Goal: Register for event/course

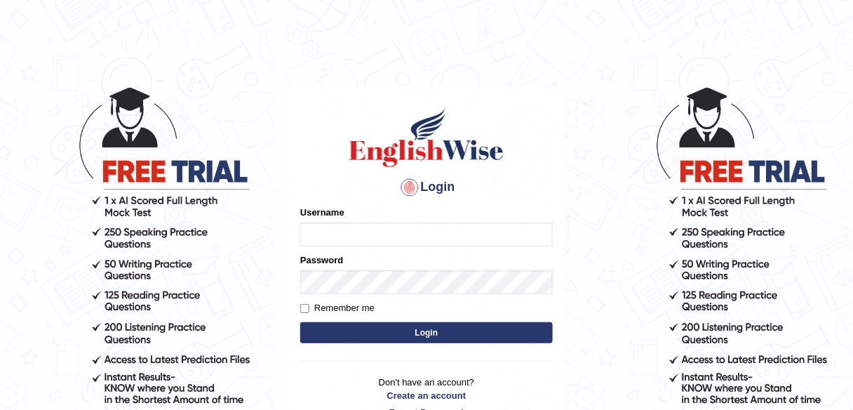
type input "alexa_"
click at [386, 338] on button "Login" at bounding box center [426, 332] width 253 height 21
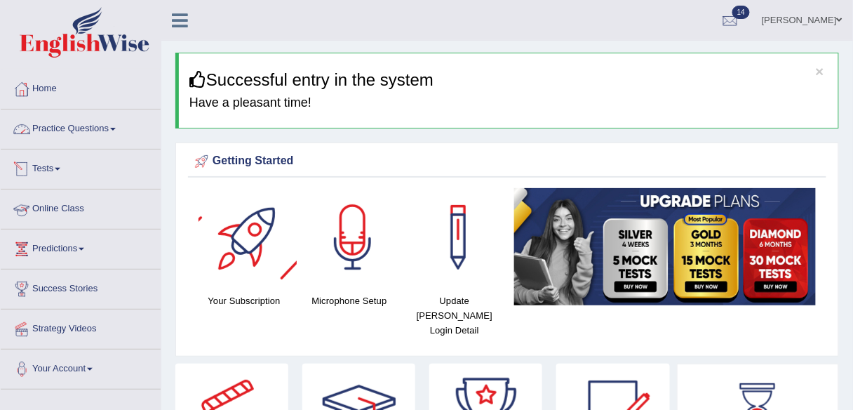
click at [88, 114] on link "Practice Questions" at bounding box center [81, 126] width 160 height 35
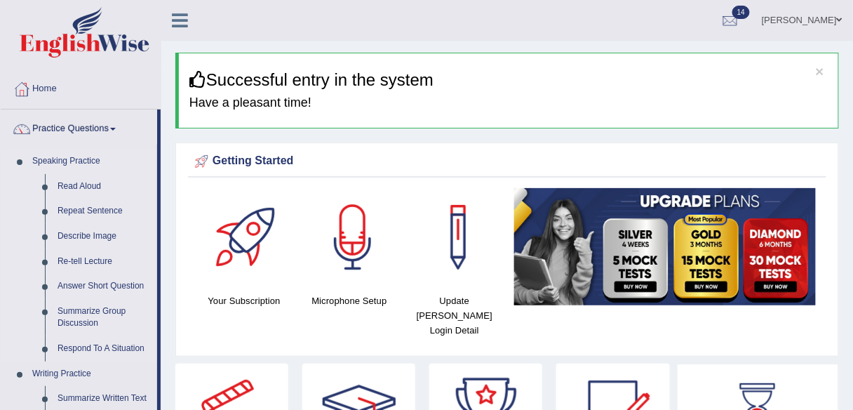
click at [77, 161] on link "Speaking Practice" at bounding box center [91, 161] width 131 height 25
click at [57, 138] on link "Practice Questions" at bounding box center [79, 126] width 157 height 35
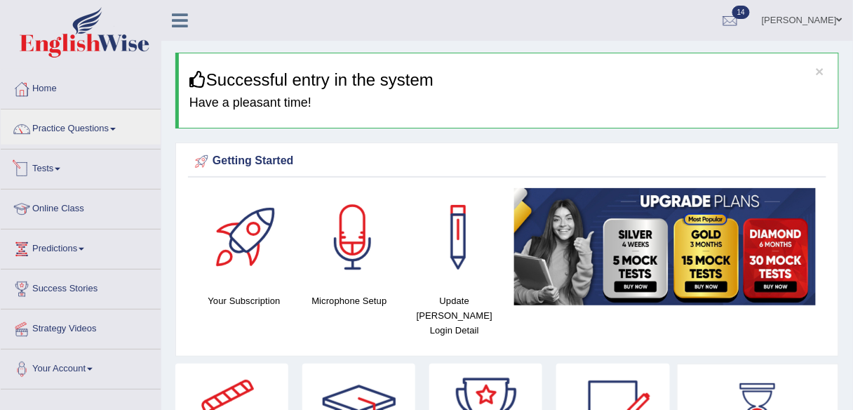
click at [50, 166] on link "Tests" at bounding box center [81, 166] width 160 height 35
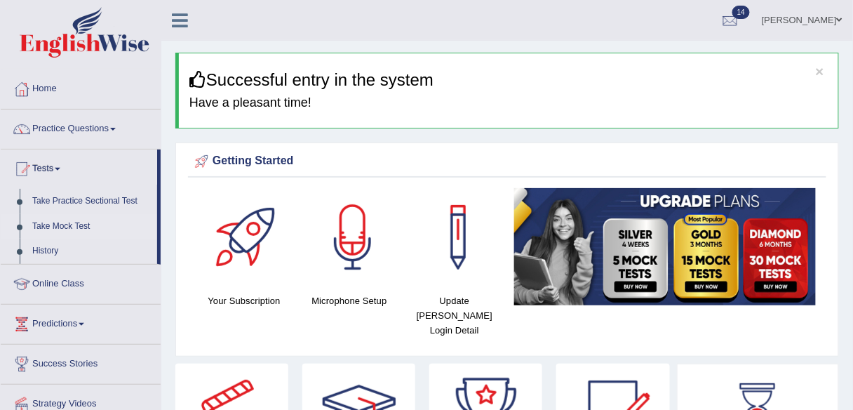
click at [58, 222] on link "Take Mock Test" at bounding box center [91, 226] width 131 height 25
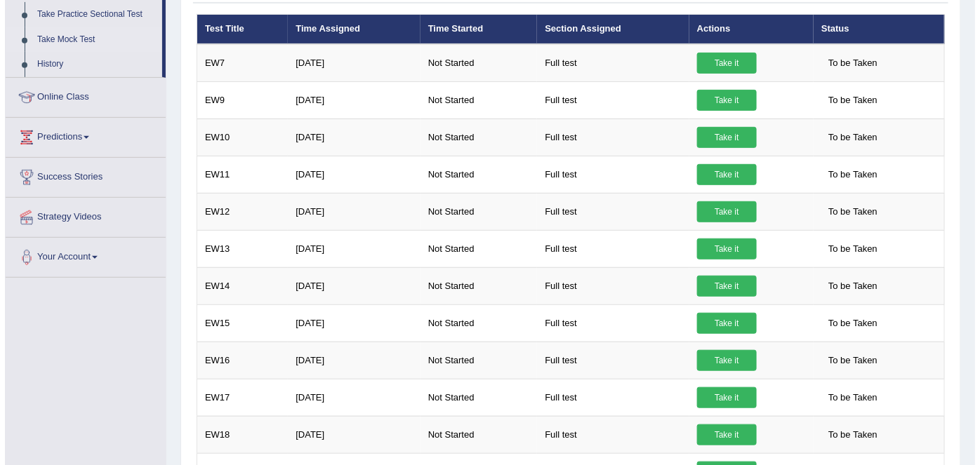
scroll to position [188, 0]
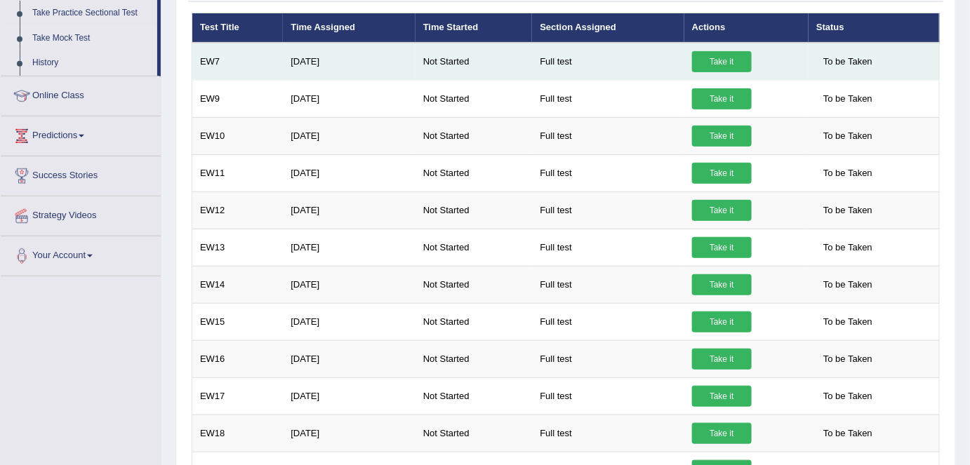
click at [728, 65] on link "Take it" at bounding box center [722, 61] width 60 height 21
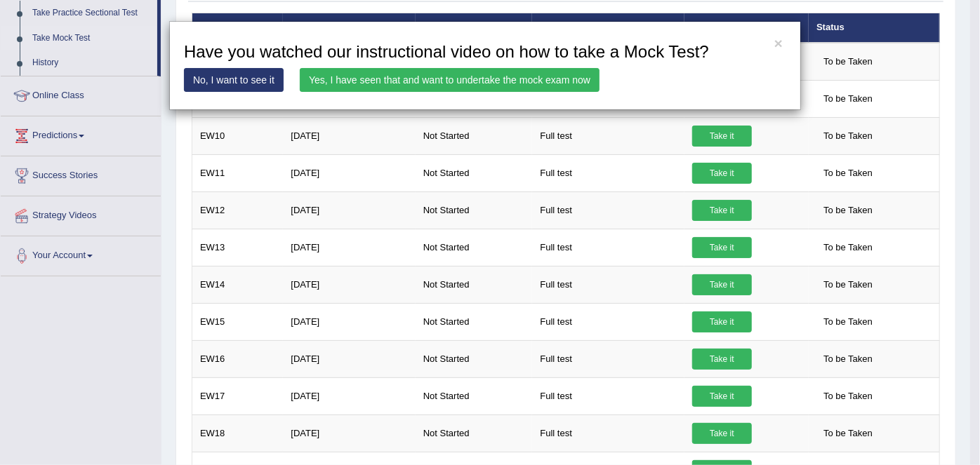
click at [565, 82] on link "Yes, I have seen that and want to undertake the mock exam now" at bounding box center [450, 80] width 300 height 24
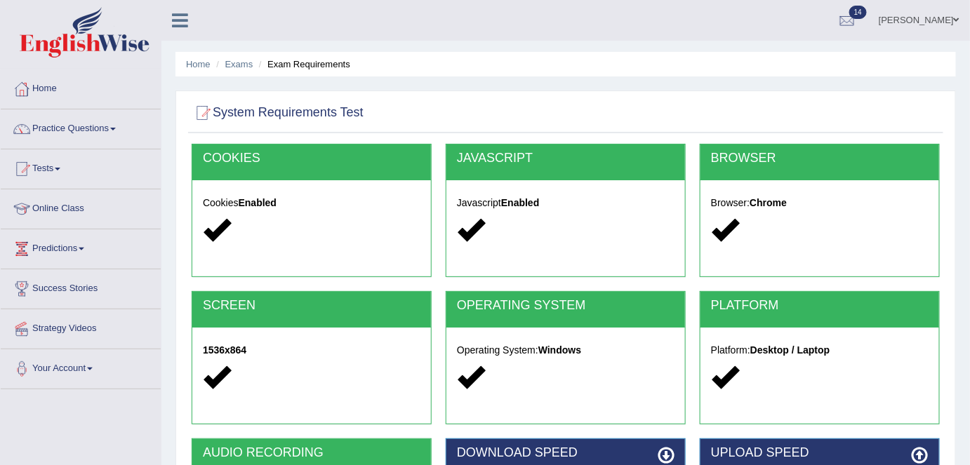
scroll to position [271, 0]
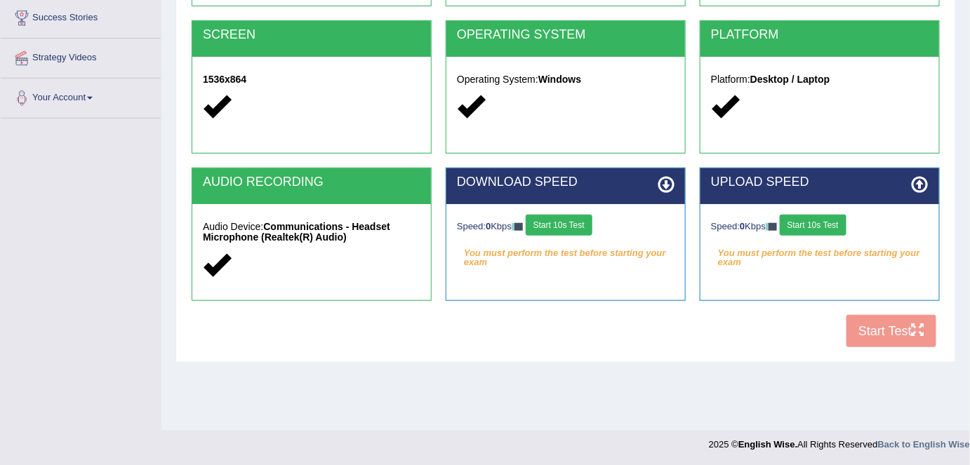
click at [574, 221] on button "Start 10s Test" at bounding box center [559, 225] width 67 height 21
click at [816, 221] on button "Start 10s Test" at bounding box center [813, 225] width 67 height 21
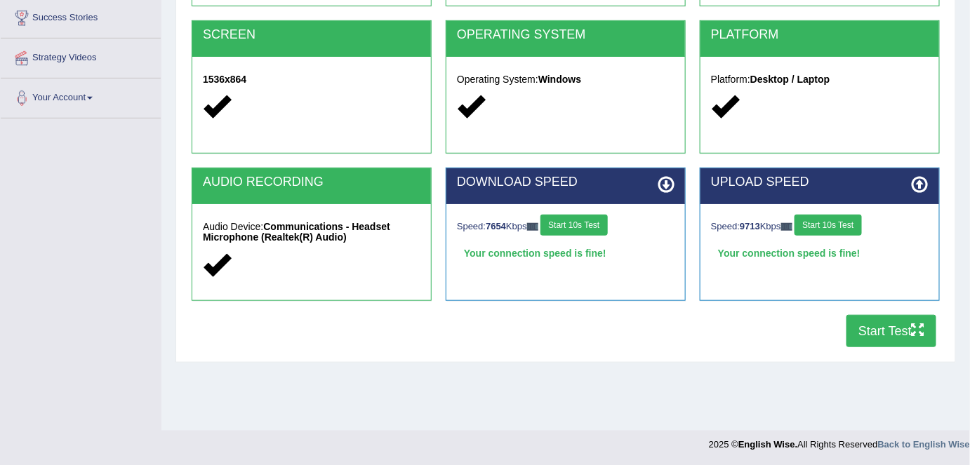
click at [893, 342] on button "Start Test" at bounding box center [891, 331] width 90 height 32
